Goal: Navigation & Orientation: Find specific page/section

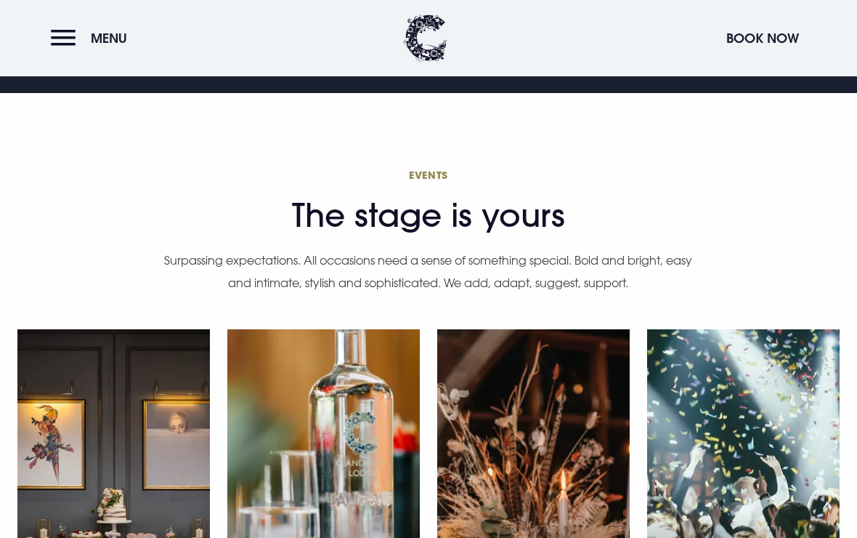
scroll to position [4005, 0]
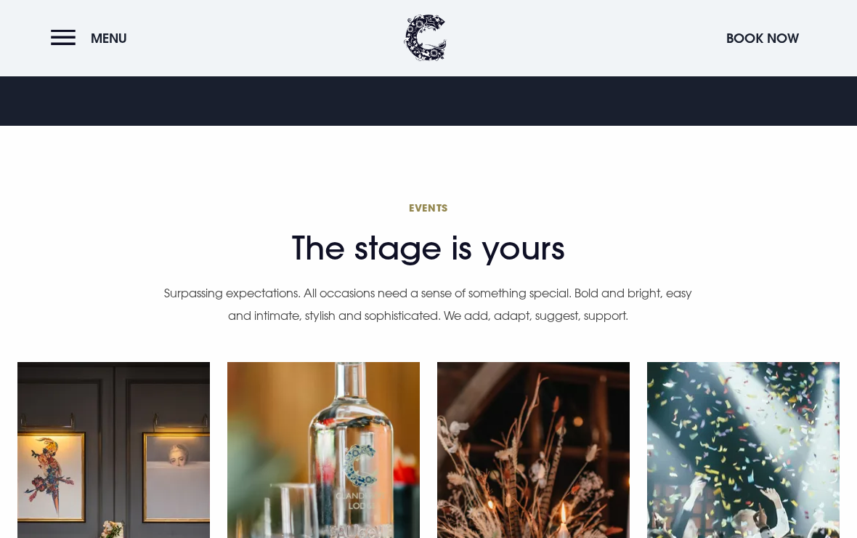
click at [62, 39] on button "Menu" at bounding box center [93, 38] width 84 height 31
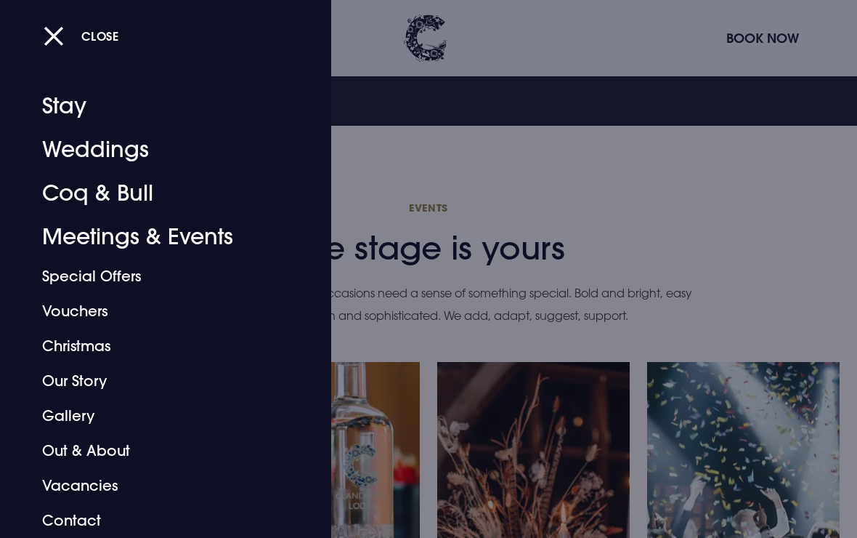
scroll to position [9, 0]
click at [87, 380] on link "Our Story" at bounding box center [155, 380] width 227 height 35
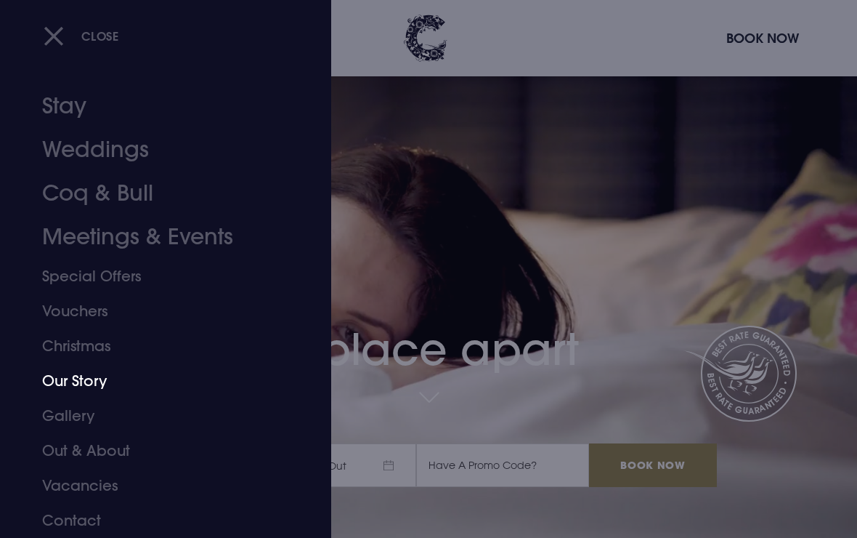
scroll to position [4005, 0]
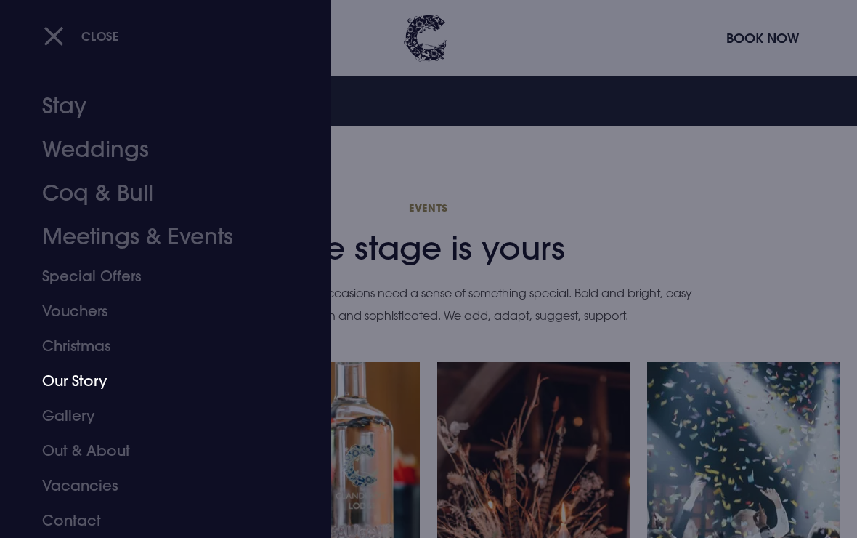
click at [73, 100] on link "Stay" at bounding box center [155, 106] width 227 height 44
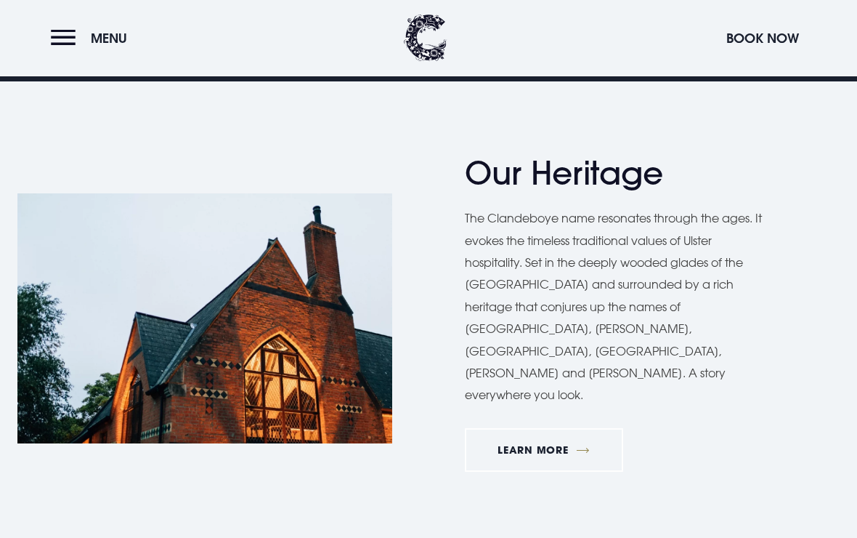
scroll to position [750, 0]
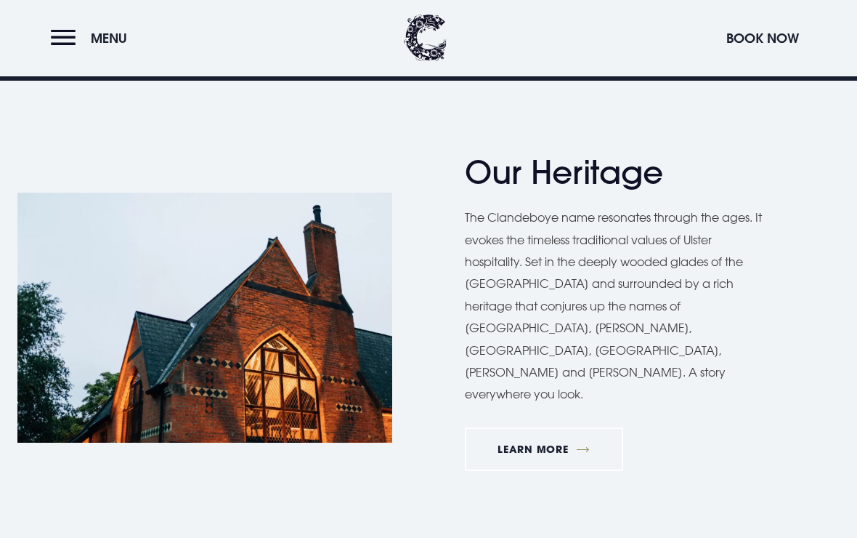
click at [548, 428] on link "Learn More" at bounding box center [544, 450] width 158 height 44
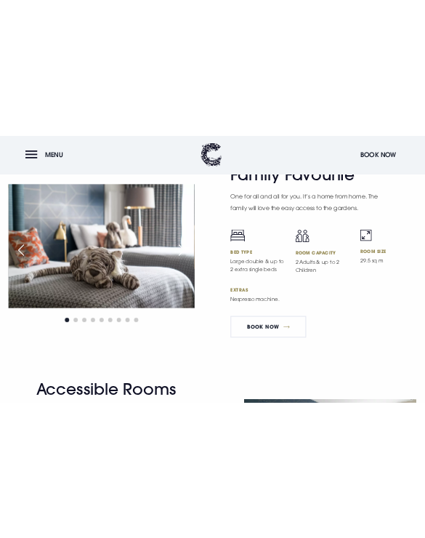
scroll to position [5456, 0]
